Goal: Check status: Check status

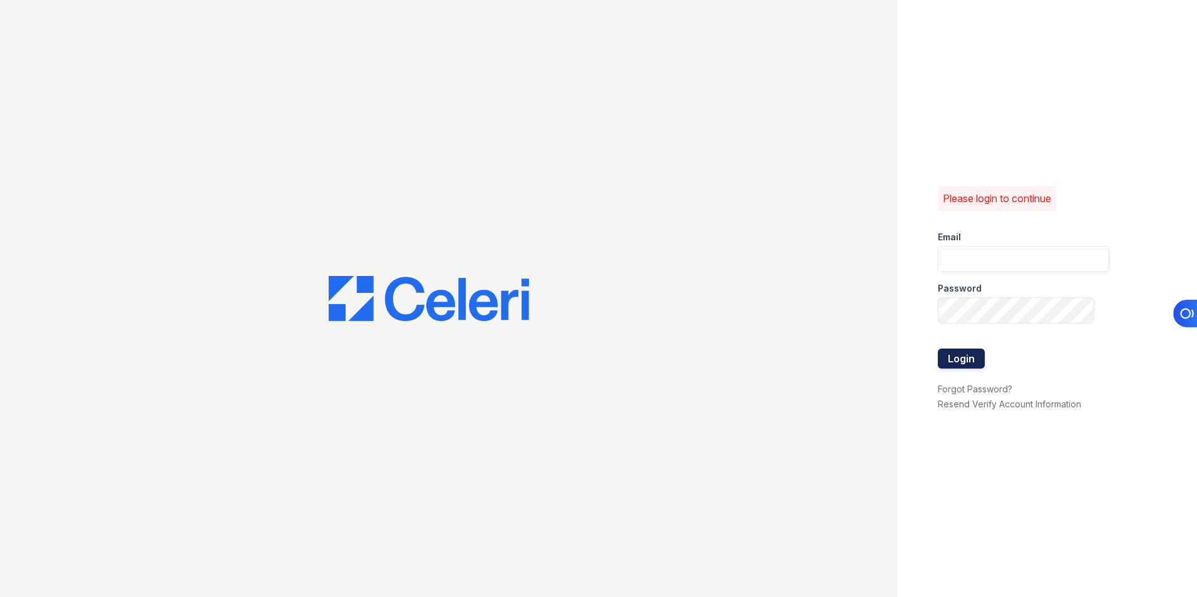
type input "lchotiner@lantowerliving.com"
click at [962, 359] on button "Login" at bounding box center [961, 359] width 47 height 20
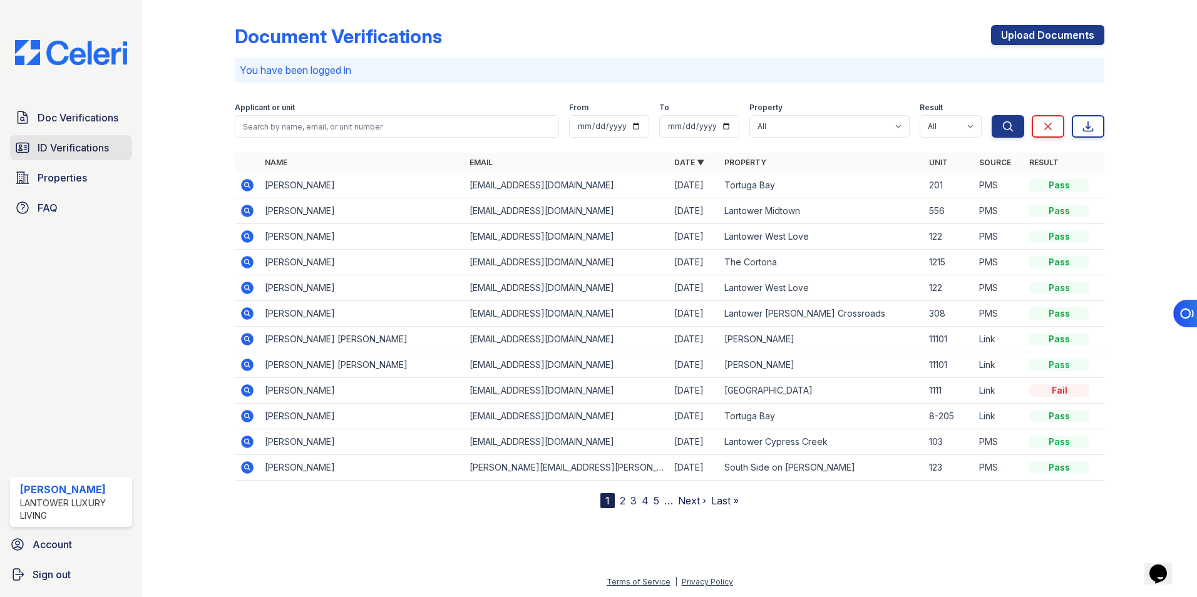
click at [87, 143] on span "ID Verifications" at bounding box center [73, 147] width 71 height 15
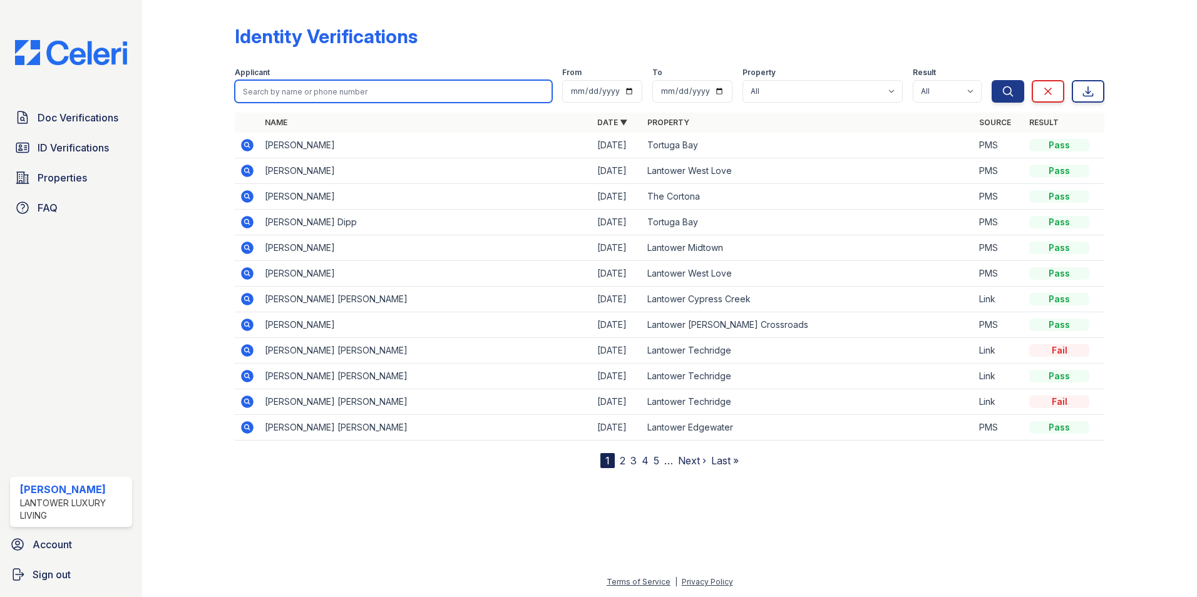
click at [305, 91] on input "search" at bounding box center [393, 91] width 317 height 23
type input "victoria"
click at [992, 80] on button "Search" at bounding box center [1008, 91] width 33 height 23
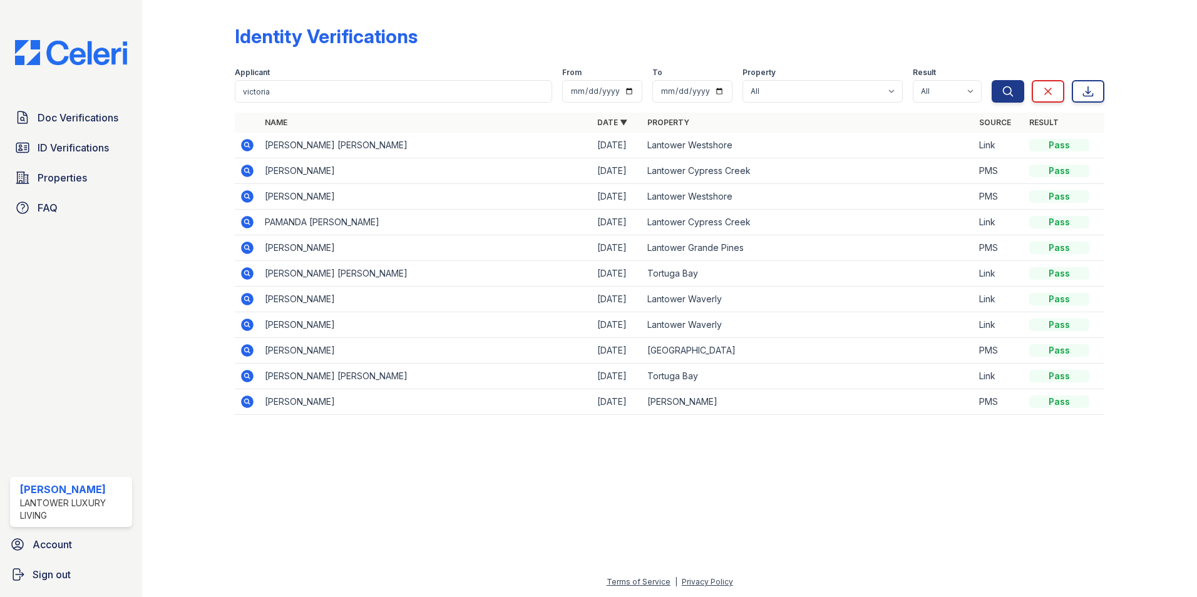
click at [245, 145] on icon at bounding box center [246, 144] width 3 height 3
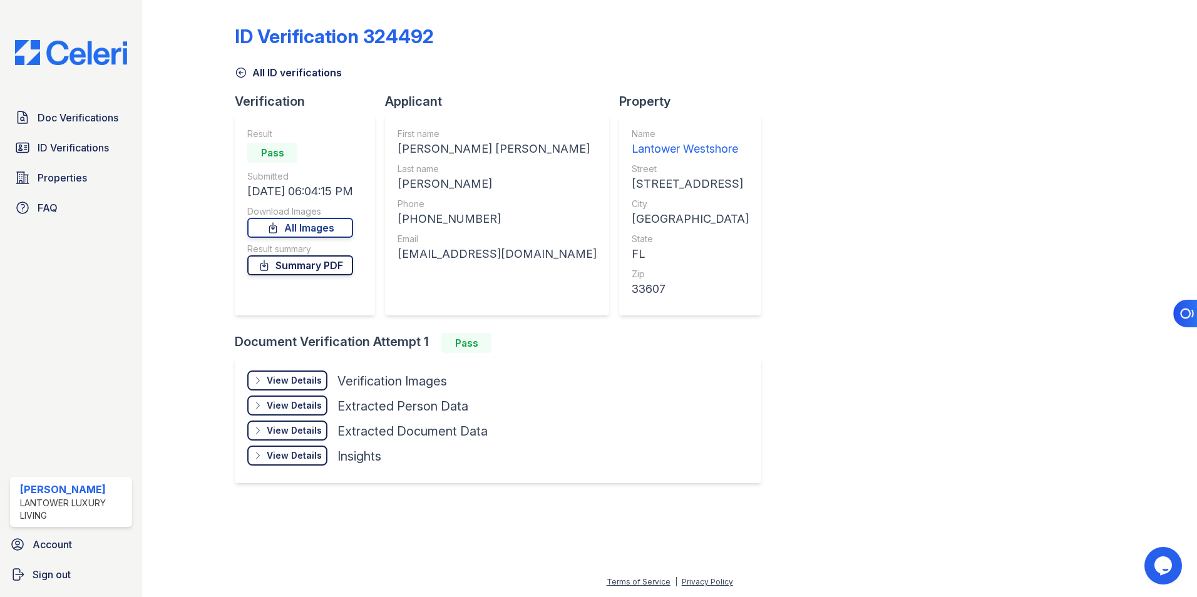
click at [299, 271] on link "Summary PDF" at bounding box center [300, 265] width 106 height 20
click at [301, 381] on div "View Details" at bounding box center [294, 380] width 55 height 13
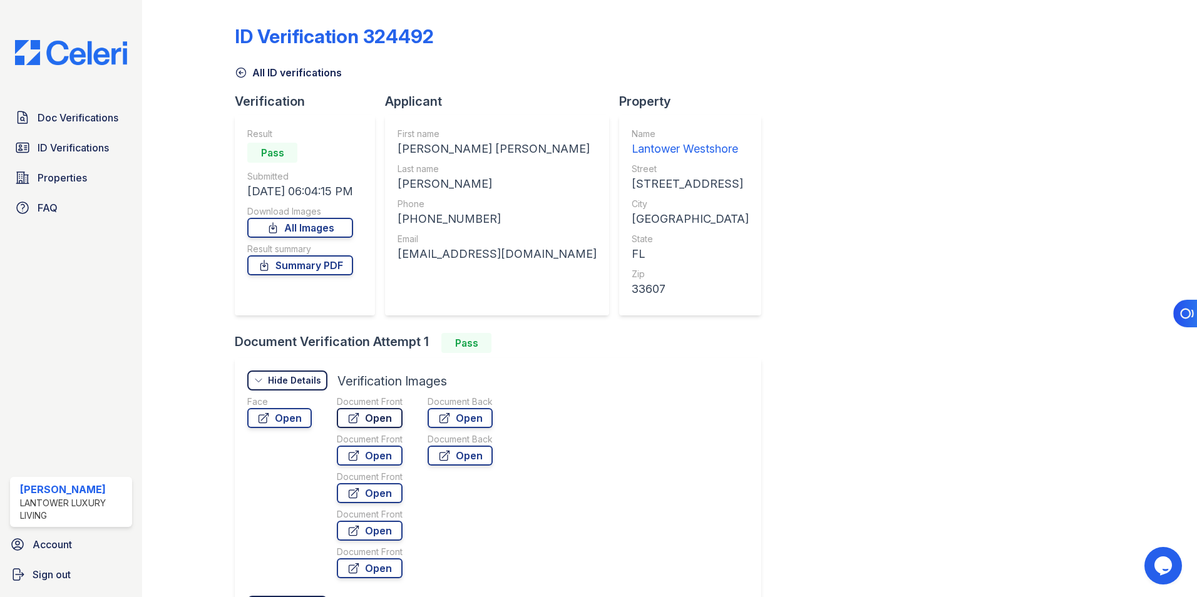
click at [368, 421] on link "Open" at bounding box center [370, 418] width 66 height 20
click at [82, 114] on span "Doc Verifications" at bounding box center [78, 117] width 81 height 15
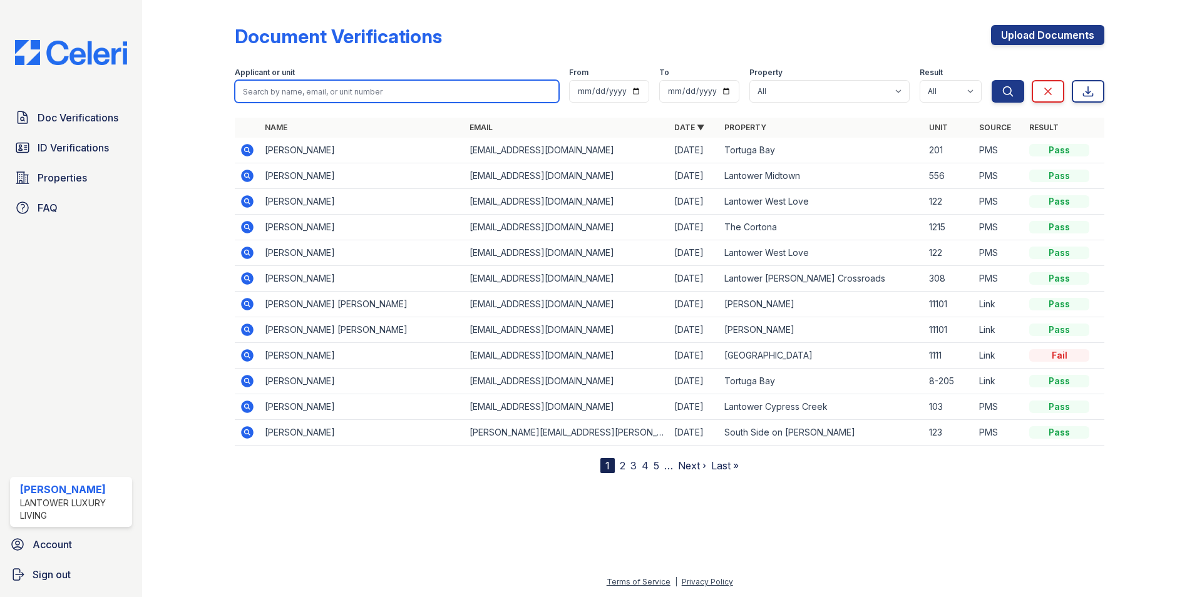
click at [299, 93] on input "search" at bounding box center [397, 91] width 324 height 23
type input "victoria"
click at [992, 80] on button "Search" at bounding box center [1008, 91] width 33 height 23
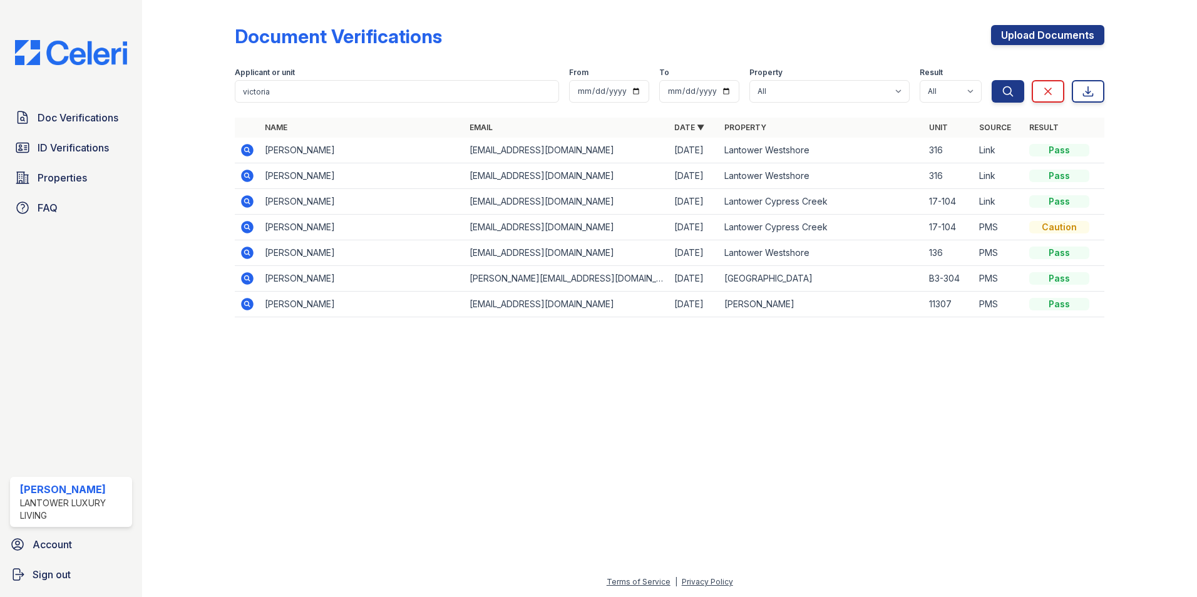
click at [247, 150] on icon at bounding box center [246, 149] width 3 height 3
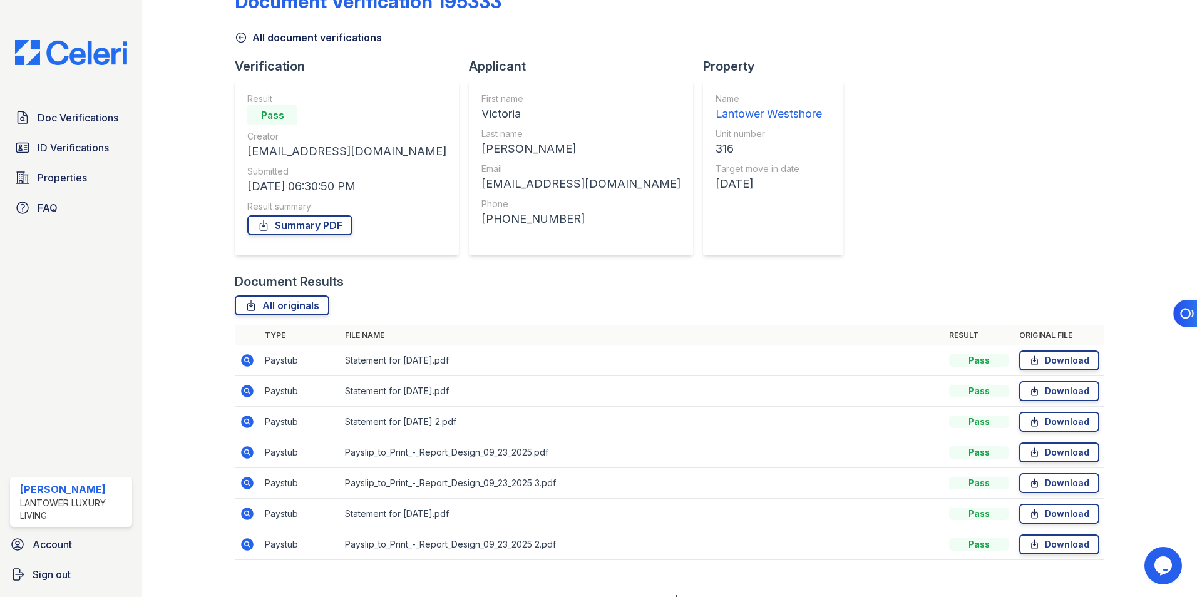
scroll to position [53, 0]
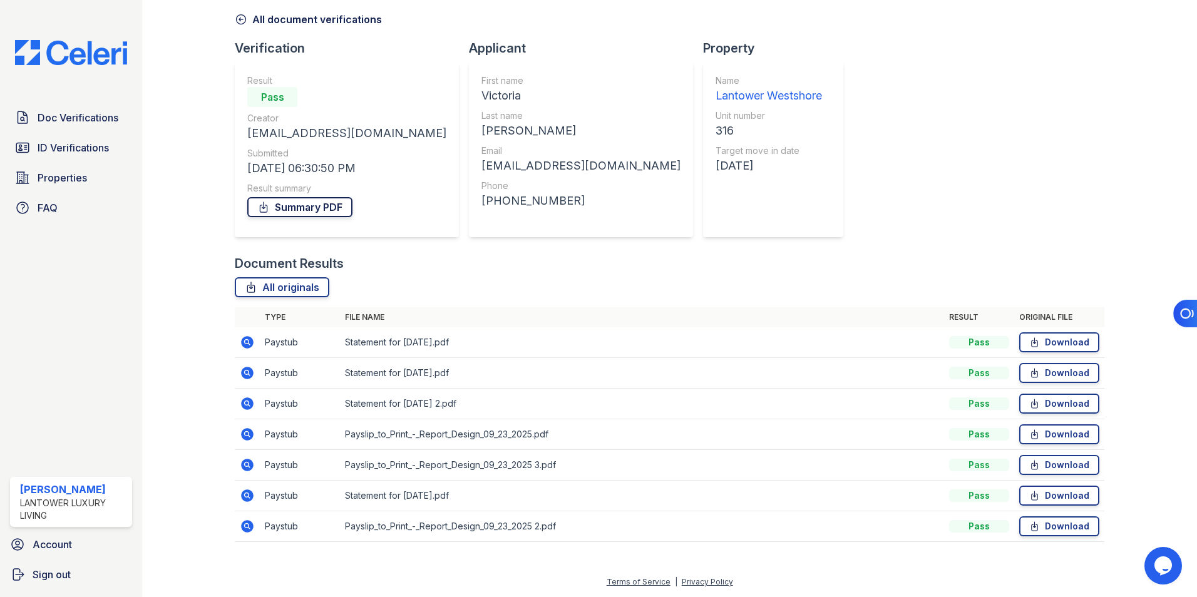
click at [296, 212] on link "Summary PDF" at bounding box center [299, 207] width 105 height 20
click at [775, 252] on div "Document Verification 195333 All document verifications Verification Result Pas…" at bounding box center [670, 253] width 870 height 603
click at [1030, 339] on icon at bounding box center [1034, 342] width 11 height 13
drag, startPoint x: 1147, startPoint y: 357, endPoint x: 1133, endPoint y: 360, distance: 14.1
click at [1147, 357] on div at bounding box center [1141, 253] width 73 height 603
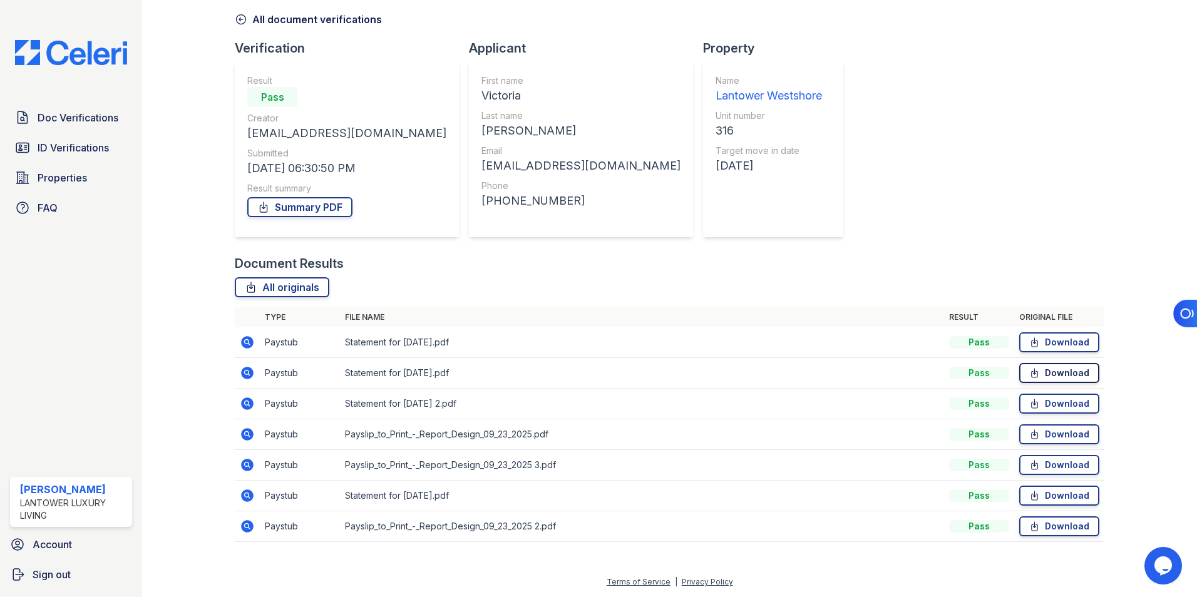
click at [1060, 374] on link "Download" at bounding box center [1059, 373] width 80 height 20
click at [1064, 410] on link "Download" at bounding box center [1059, 404] width 80 height 20
click at [1058, 438] on link "Download" at bounding box center [1059, 435] width 80 height 20
click at [1050, 468] on link "Download" at bounding box center [1059, 465] width 80 height 20
click at [1053, 500] on link "Download" at bounding box center [1059, 496] width 80 height 20
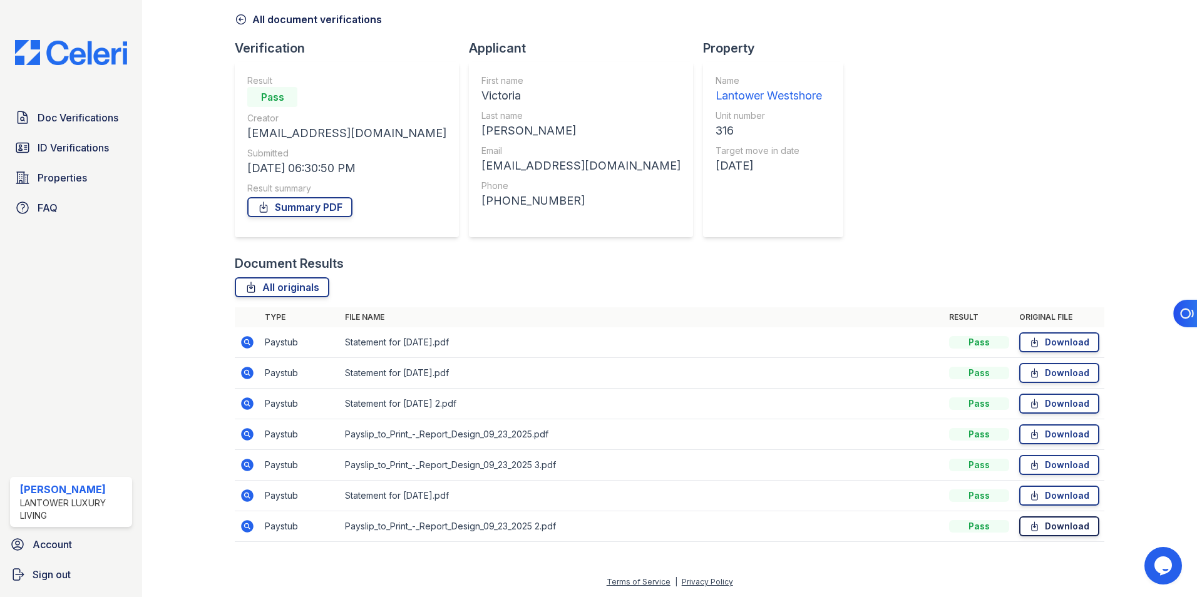
click at [1053, 532] on link "Download" at bounding box center [1059, 527] width 80 height 20
drag, startPoint x: 241, startPoint y: 18, endPoint x: 276, endPoint y: 105, distance: 93.0
click at [241, 18] on icon at bounding box center [241, 19] width 13 height 13
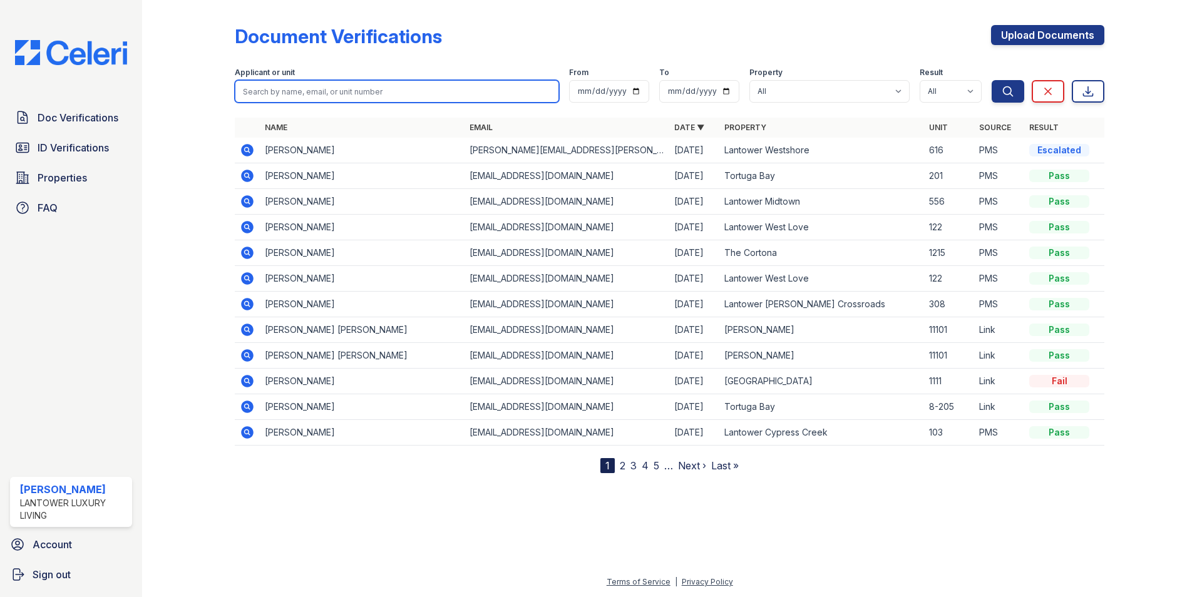
click at [281, 86] on input "search" at bounding box center [397, 91] width 324 height 23
type input "victoria"
click at [992, 80] on button "Search" at bounding box center [1008, 91] width 33 height 23
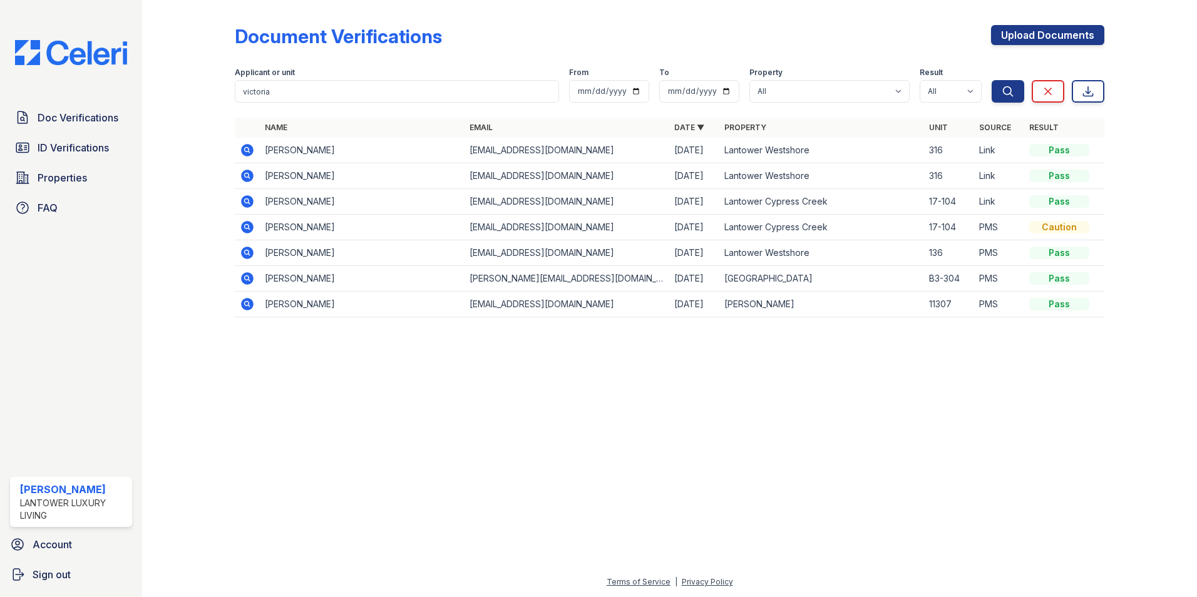
click at [244, 173] on icon at bounding box center [247, 176] width 13 height 13
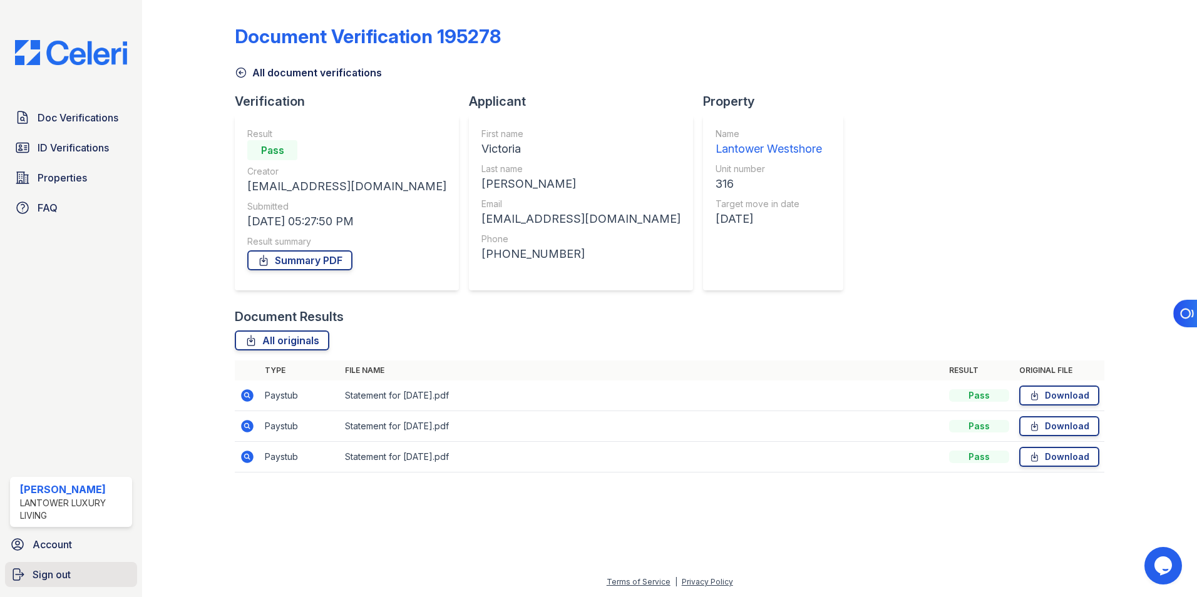
click at [50, 570] on span "Sign out" at bounding box center [52, 574] width 38 height 15
